Goal: Information Seeking & Learning: Learn about a topic

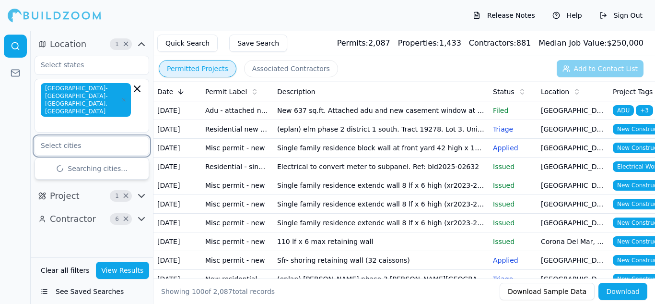
click at [49, 137] on input "text" at bounding box center [86, 145] width 102 height 17
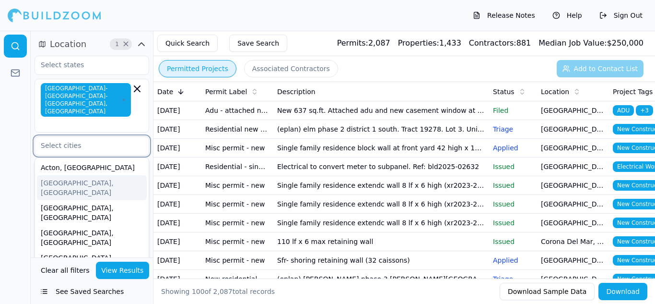
click at [95, 175] on div "[GEOGRAPHIC_DATA], [GEOGRAPHIC_DATA]" at bounding box center [92, 187] width 110 height 25
click at [93, 175] on div "[GEOGRAPHIC_DATA], [GEOGRAPHIC_DATA]" at bounding box center [92, 187] width 110 height 25
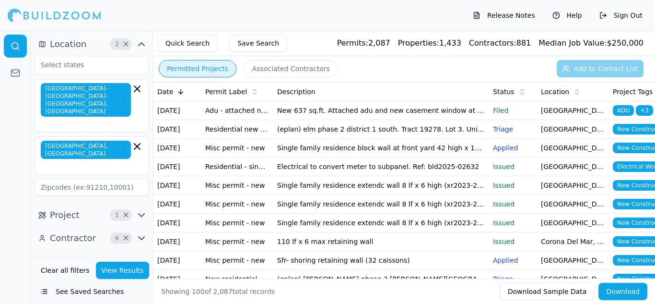
click at [23, 147] on div at bounding box center [15, 167] width 31 height 273
click at [107, 178] on input at bounding box center [92, 186] width 115 height 17
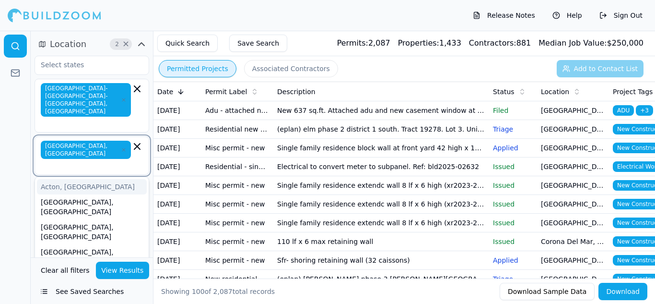
click at [106, 161] on input "text" at bounding box center [87, 166] width 88 height 10
type input "r"
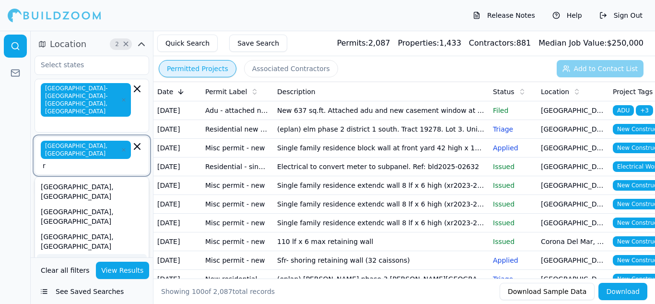
click at [73, 254] on div "Reseda, [GEOGRAPHIC_DATA]" at bounding box center [92, 261] width 110 height 15
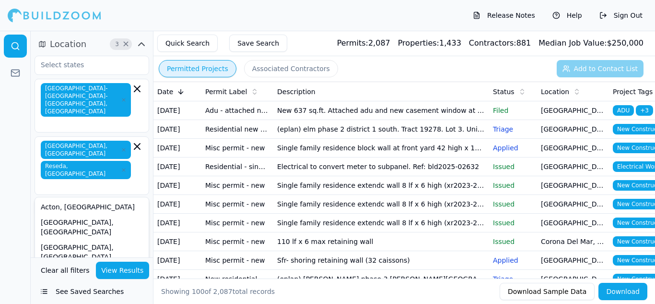
click at [65, 233] on div "Location 3 × [GEOGRAPHIC_DATA]-[GEOGRAPHIC_DATA]-[GEOGRAPHIC_DATA], [GEOGRAPHIC…" at bounding box center [92, 144] width 122 height 226
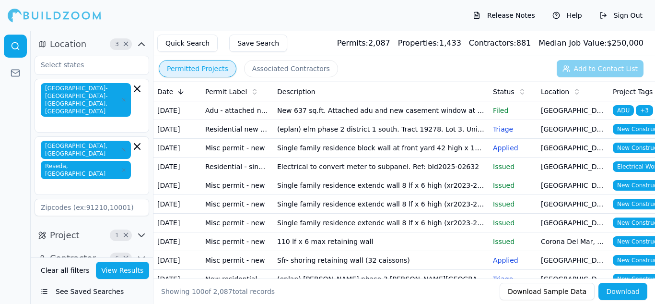
click at [69, 199] on input at bounding box center [92, 207] width 115 height 17
type input "91335"
click at [127, 267] on button "View Results" at bounding box center [123, 269] width 54 height 17
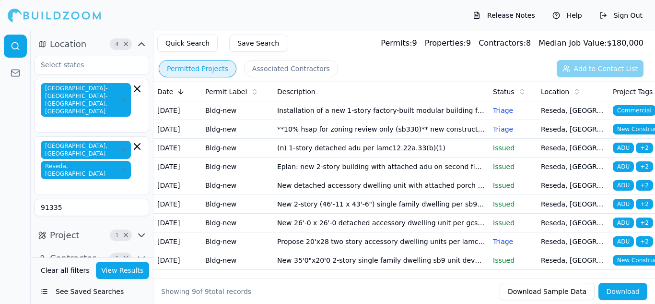
click at [375, 137] on td "**10% hsap for zoning review only (sb330)** new construction 7-story 40-unit ho…" at bounding box center [381, 129] width 216 height 19
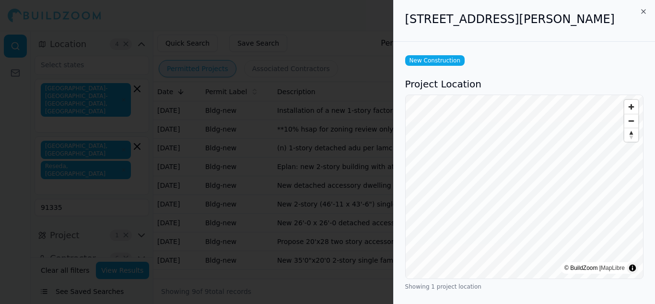
click at [430, 59] on span "New Construction" at bounding box center [434, 60] width 59 height 11
click at [440, 58] on span "New Construction" at bounding box center [434, 60] width 59 height 11
click at [645, 9] on icon "button" at bounding box center [644, 12] width 8 height 8
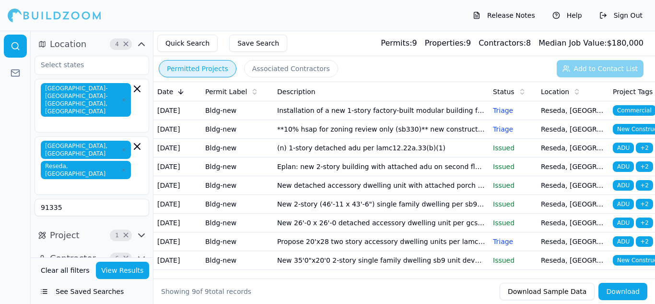
click at [621, 134] on span "New Construction" at bounding box center [642, 129] width 59 height 11
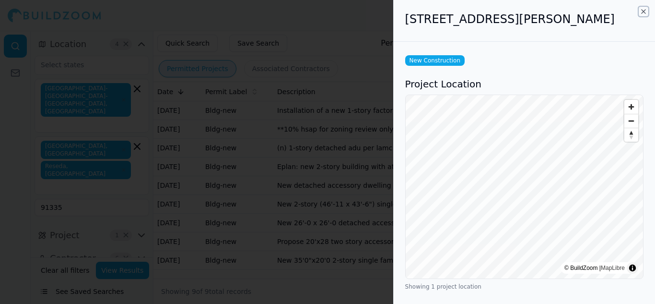
click at [642, 12] on icon "button" at bounding box center [644, 12] width 8 height 8
